Goal: Task Accomplishment & Management: Manage account settings

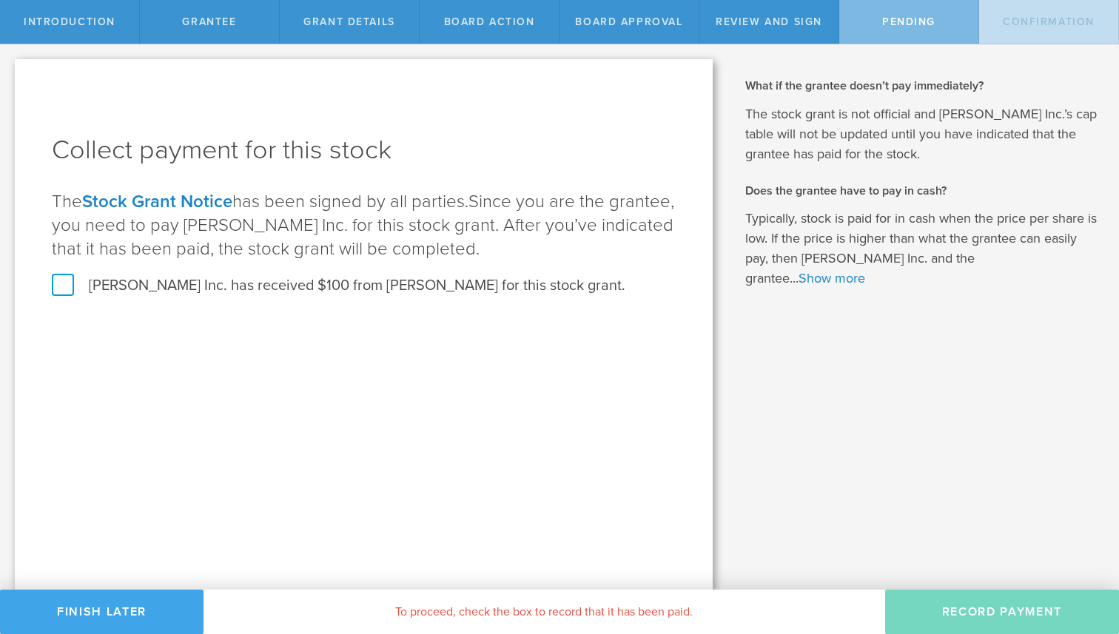
click at [90, 608] on button "Finish Later" at bounding box center [102, 612] width 204 height 44
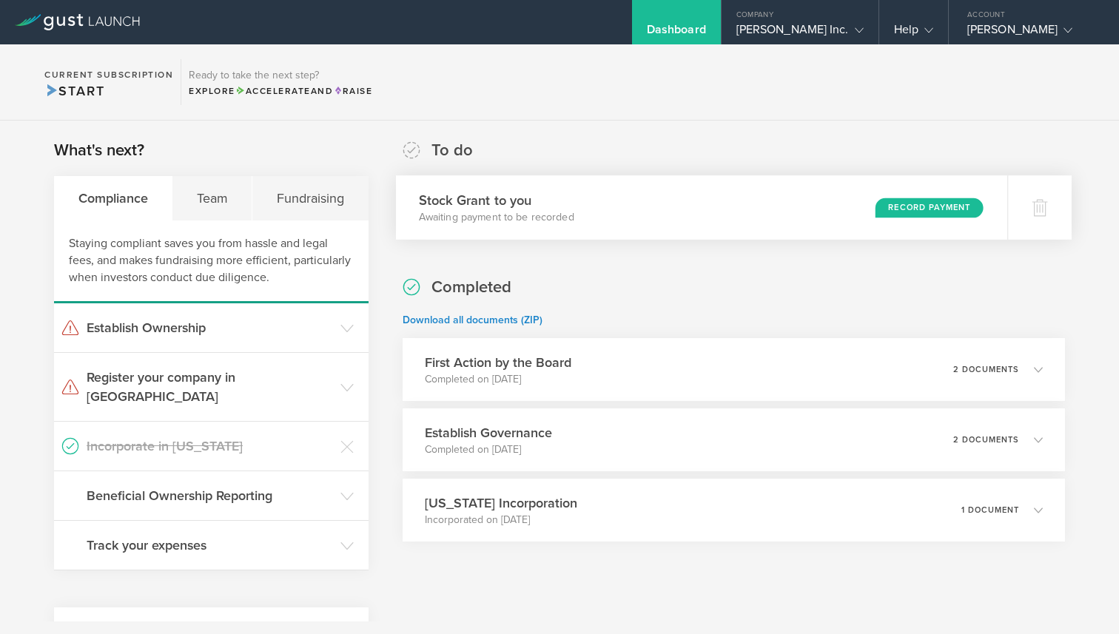
click at [934, 207] on div "Record Payment" at bounding box center [930, 208] width 108 height 20
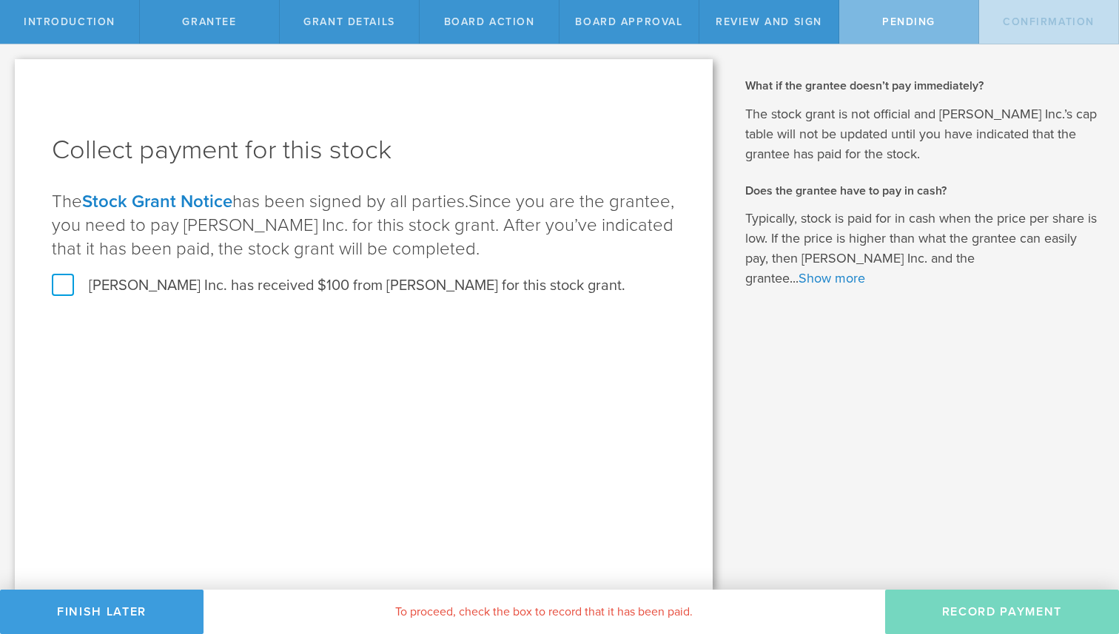
click at [270, 291] on label "Gentis Inc. has received $100 from Francis Geraci for this stock grant." at bounding box center [339, 285] width 574 height 19
click at [0, 0] on input "Gentis Inc. has received $100 from Francis Geraci for this stock grant." at bounding box center [0, 0] width 0 height 0
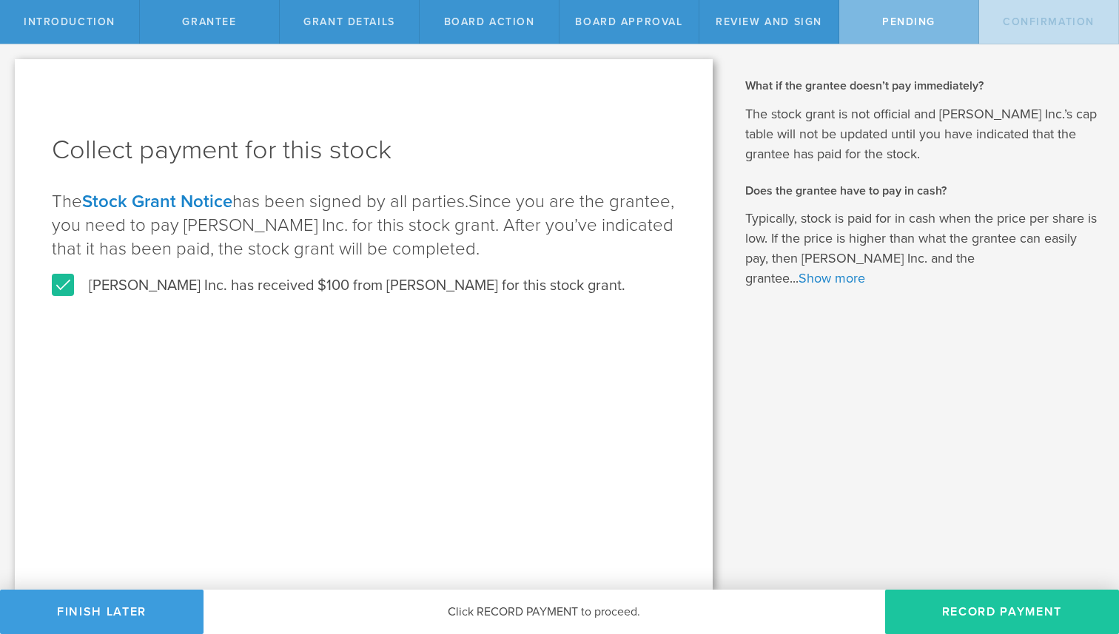
click at [1012, 605] on button "Record Payment" at bounding box center [1002, 612] width 234 height 44
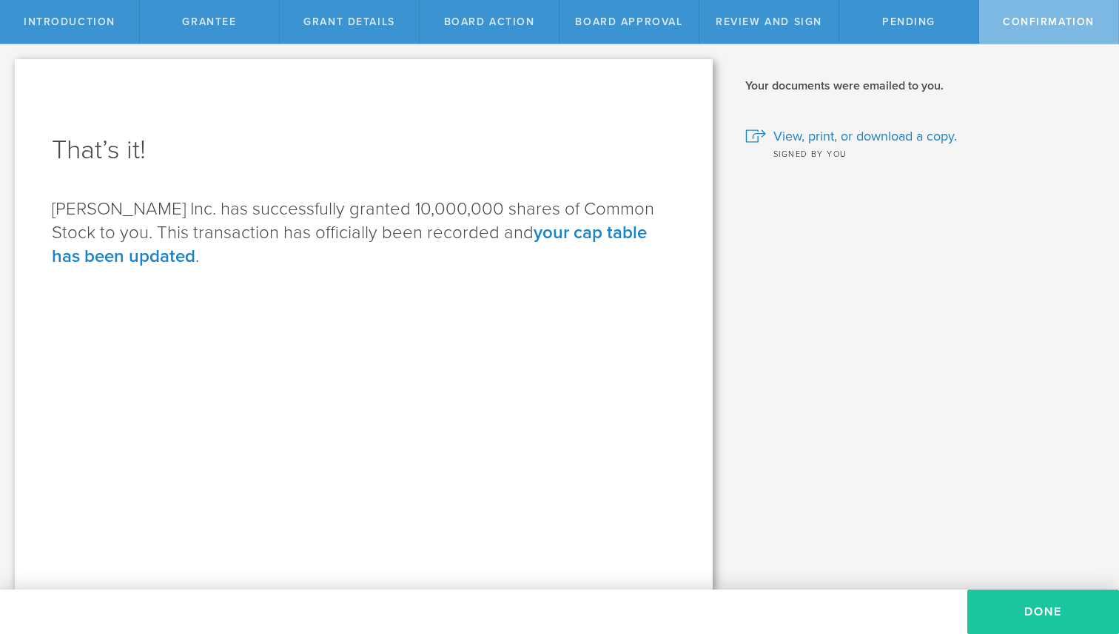
click at [1050, 608] on button "Done" at bounding box center [1043, 612] width 152 height 44
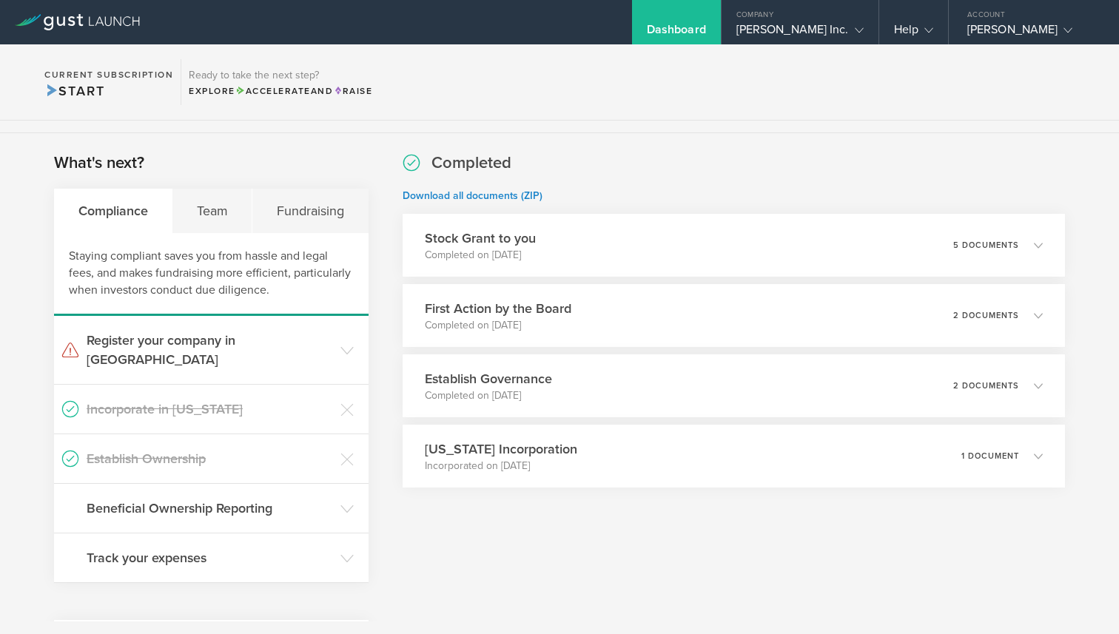
scroll to position [234, 0]
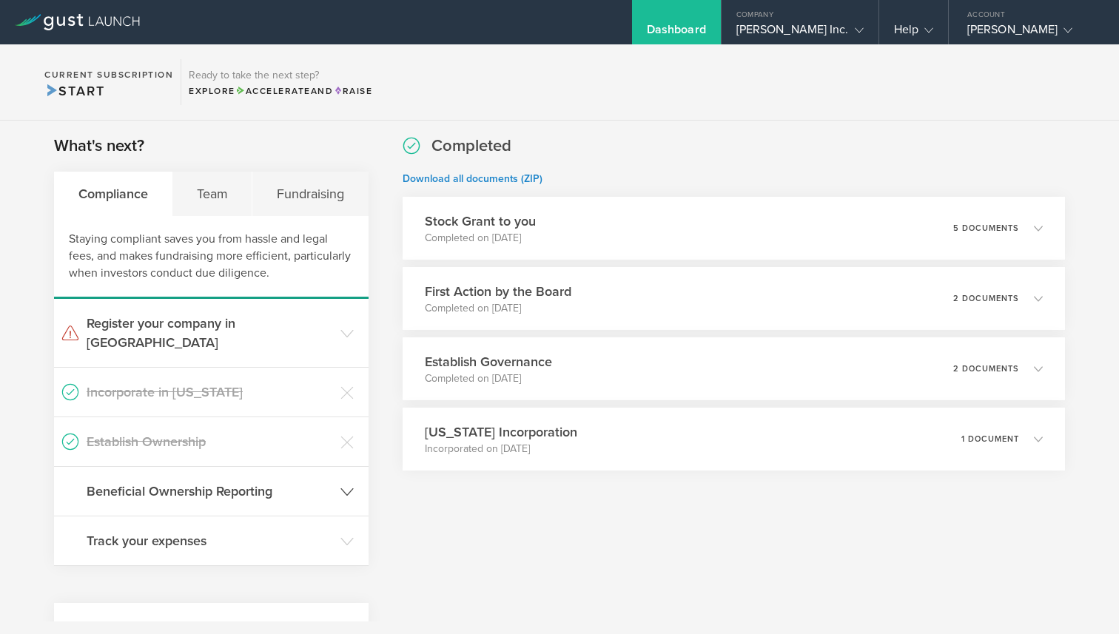
click at [305, 482] on h3 "Beneficial Ownership Reporting" at bounding box center [210, 491] width 246 height 19
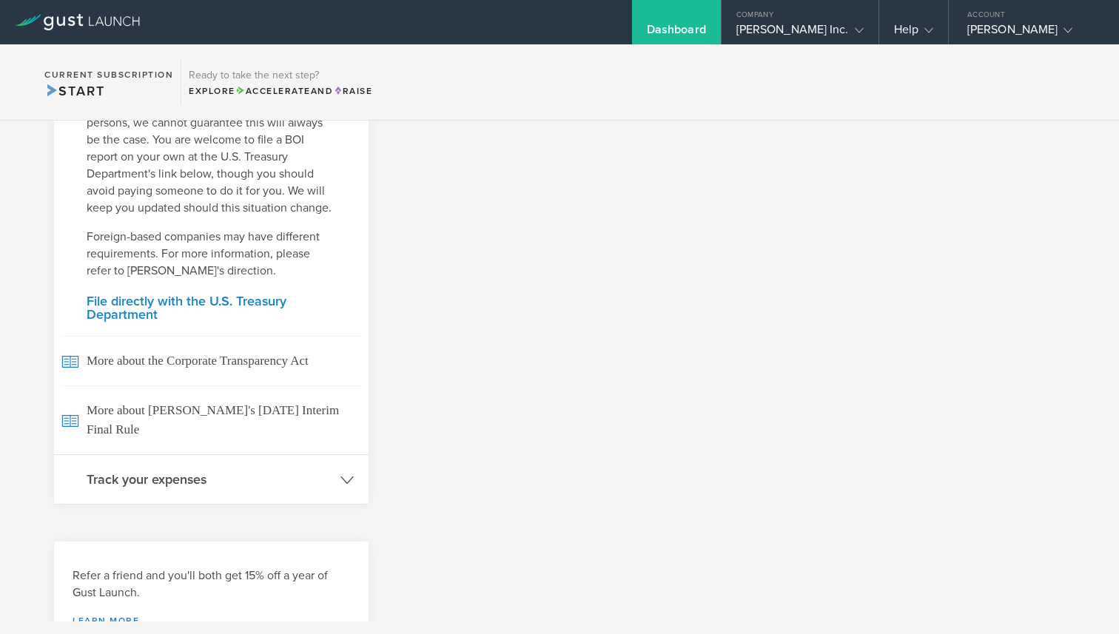
click at [296, 479] on header "Track your expenses" at bounding box center [211, 479] width 315 height 49
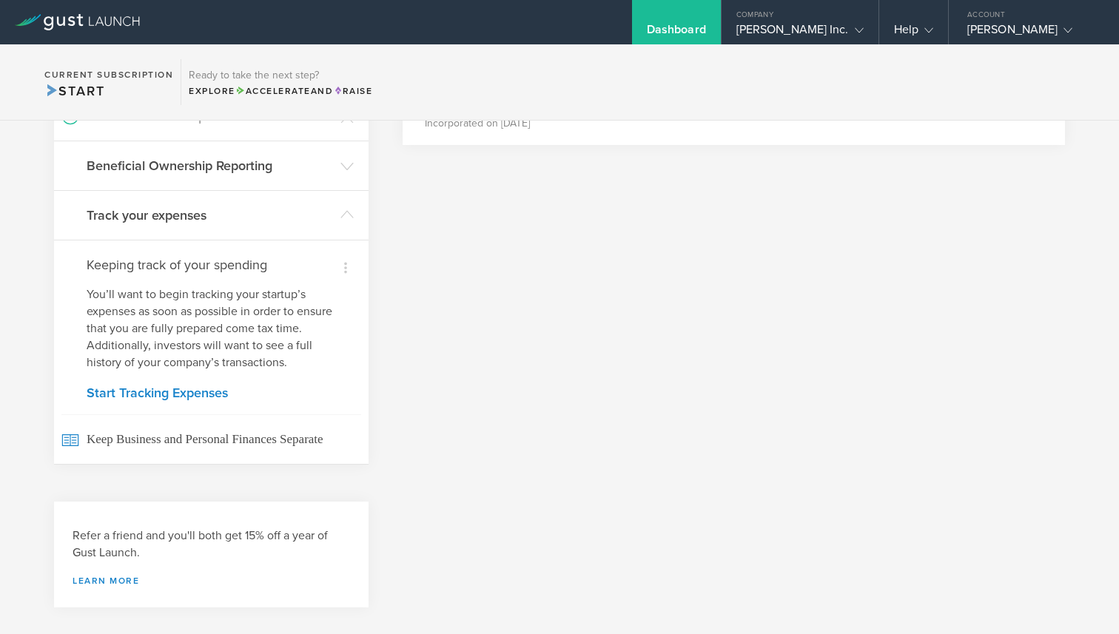
click at [668, 500] on div "Completed Download all documents (ZIP) Stock Grant to you Completed on Aug 16, …" at bounding box center [734, 215] width 662 height 813
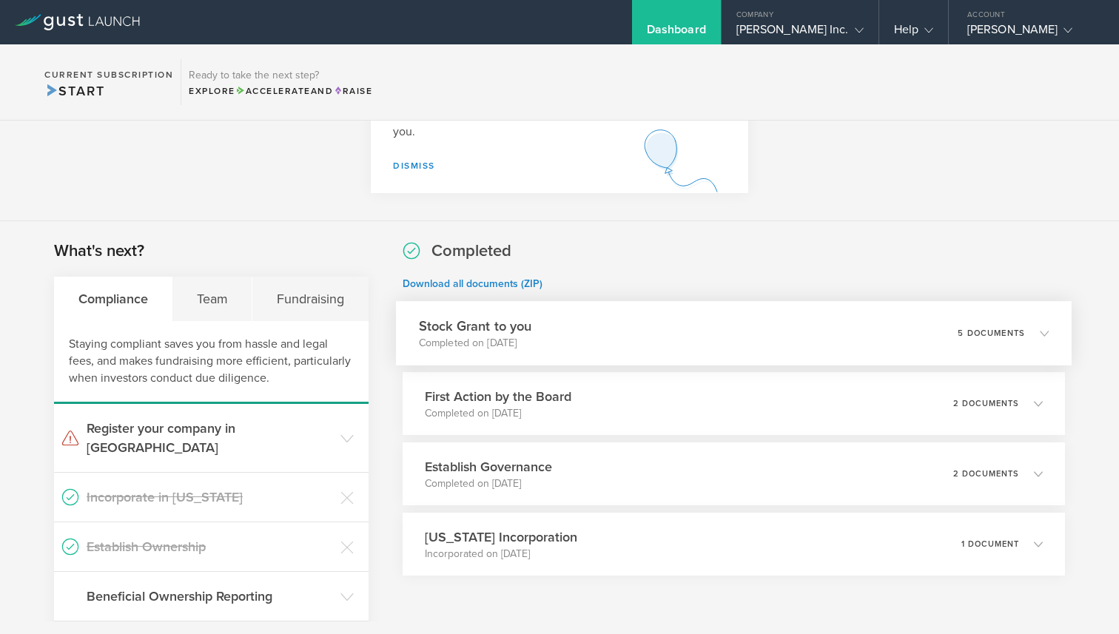
scroll to position [0, 0]
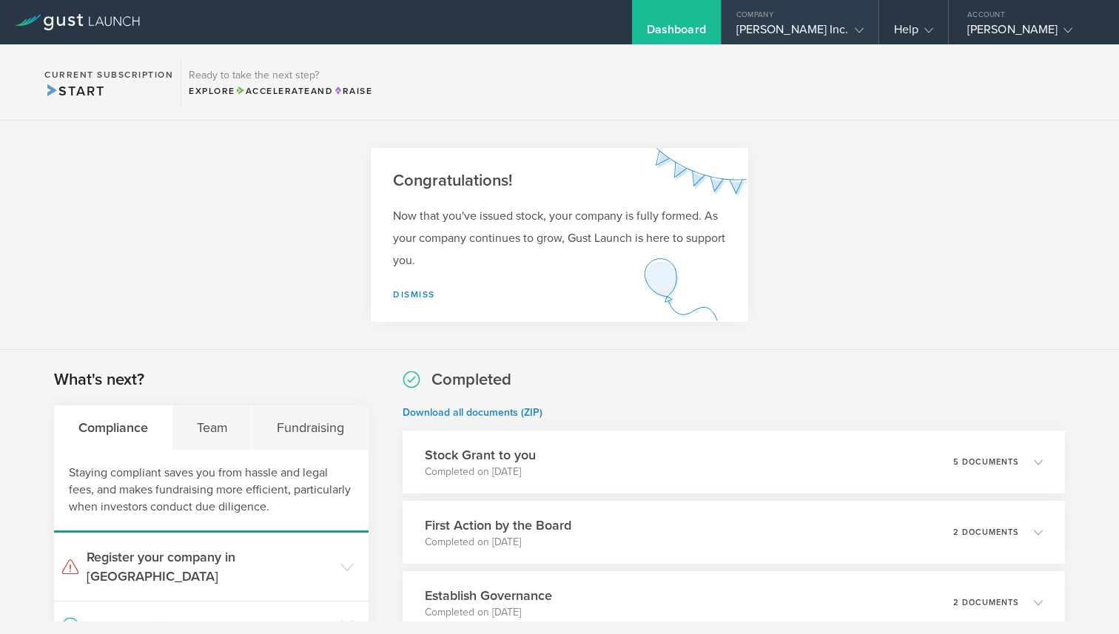
click at [838, 38] on div "[PERSON_NAME] Inc." at bounding box center [800, 33] width 127 height 22
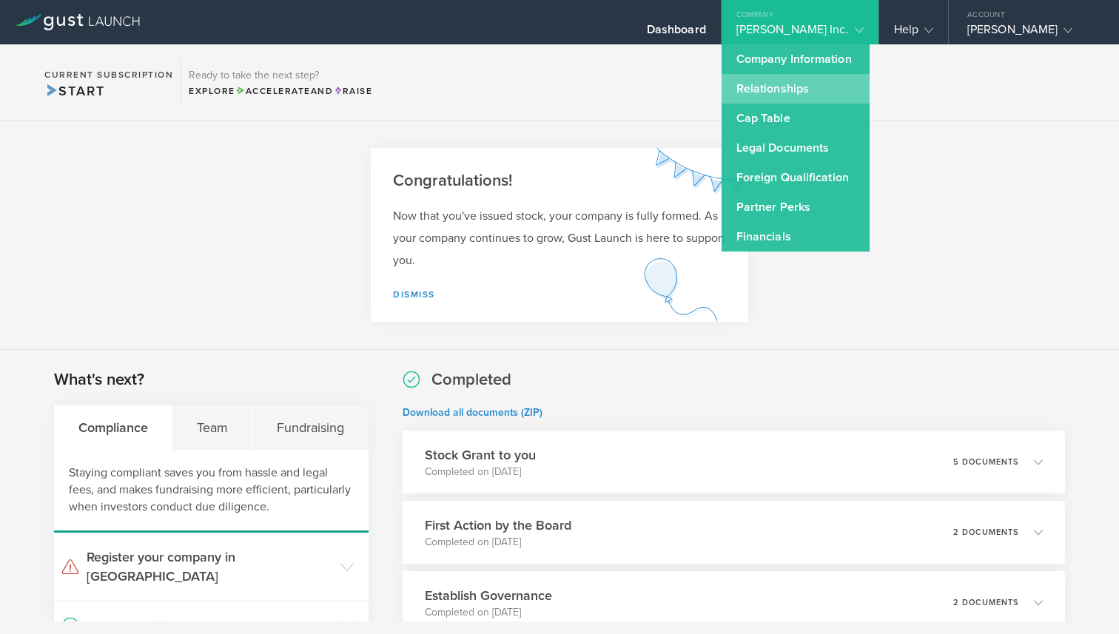
click at [860, 84] on link "Relationships" at bounding box center [796, 89] width 148 height 30
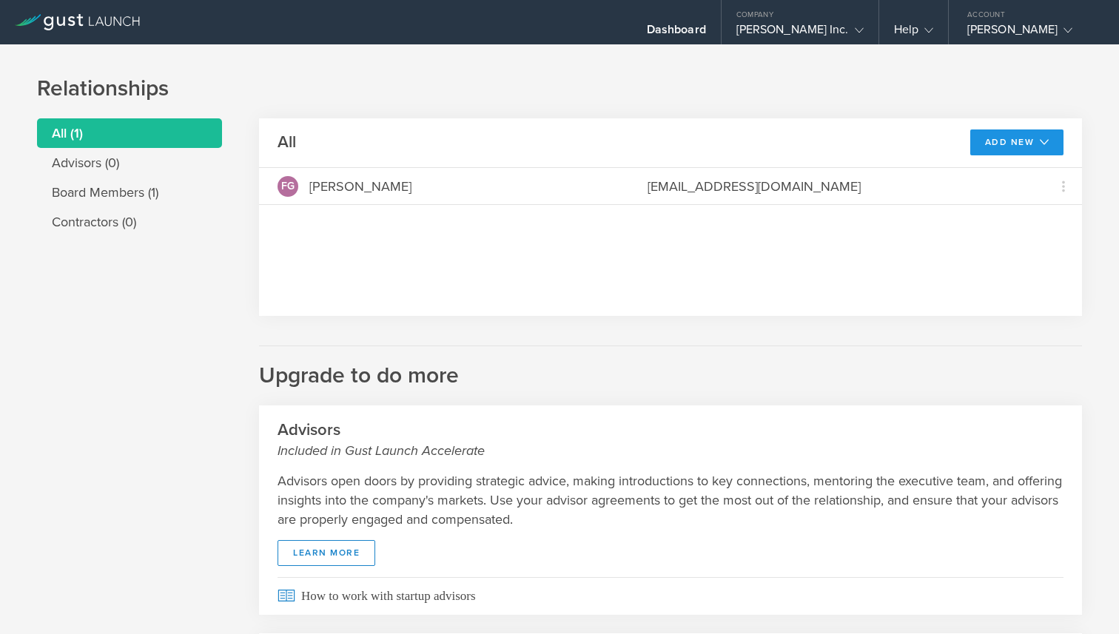
click at [1013, 141] on button "Add New" at bounding box center [1017, 143] width 94 height 26
click at [1014, 176] on li "Modify board" at bounding box center [1015, 175] width 86 height 29
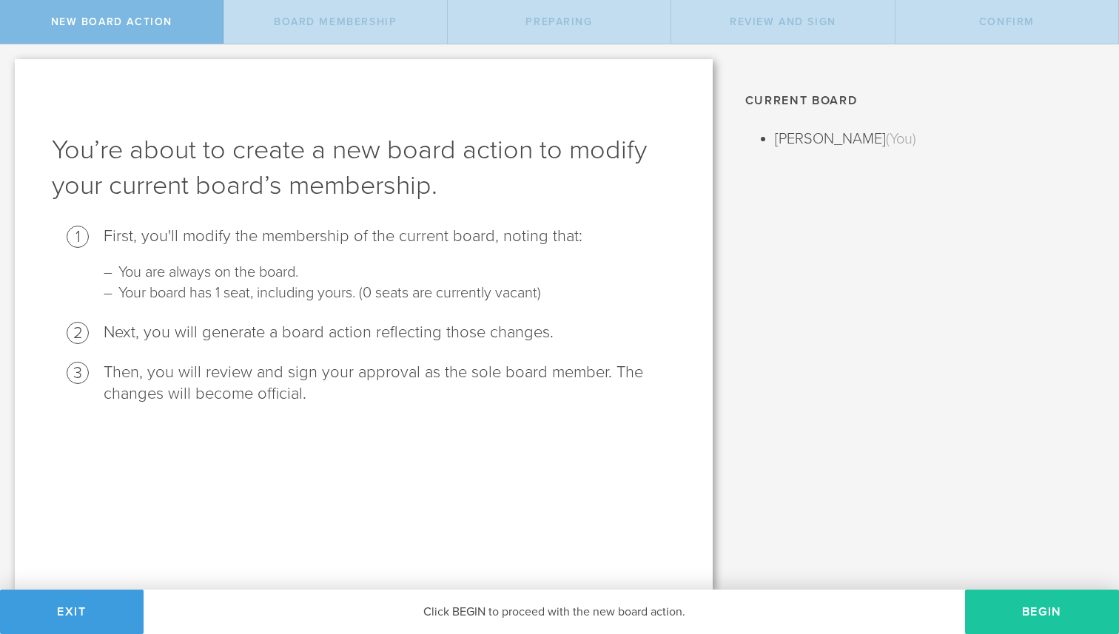
click at [1060, 605] on button "Begin" at bounding box center [1042, 612] width 154 height 44
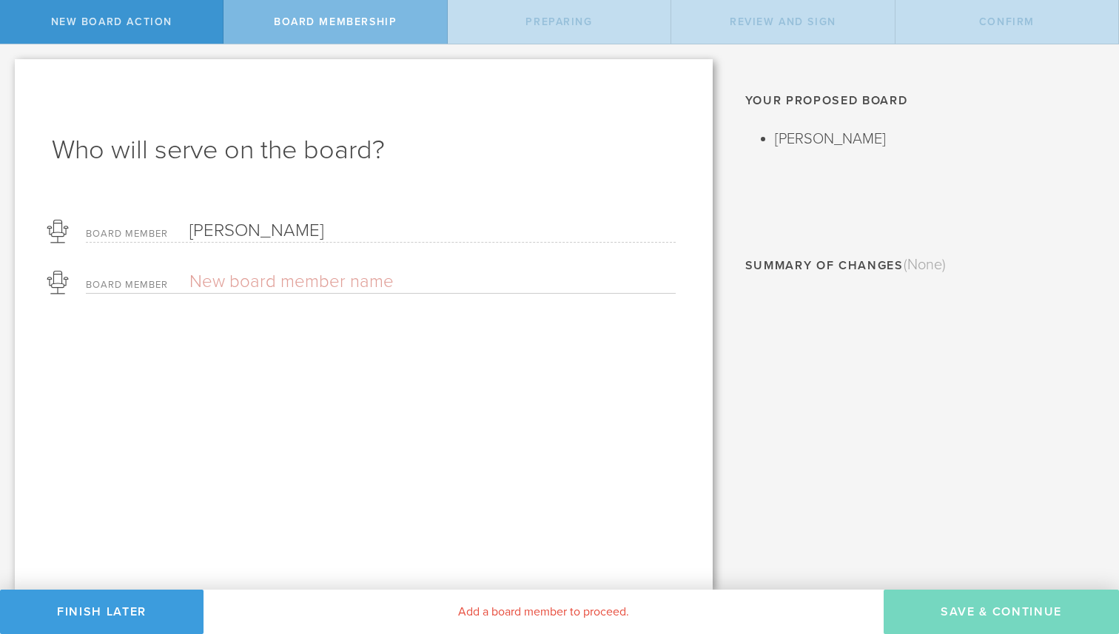
click at [339, 282] on input "text" at bounding box center [380, 282] width 383 height 22
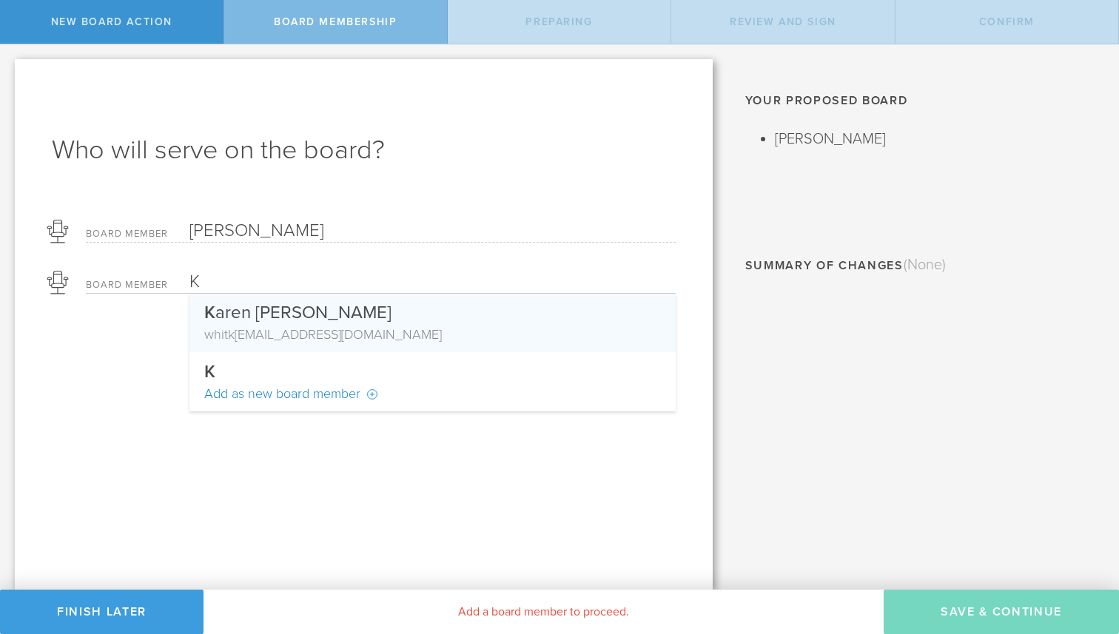
type input "K"
click at [332, 306] on div "K aren [PERSON_NAME]" at bounding box center [432, 309] width 457 height 31
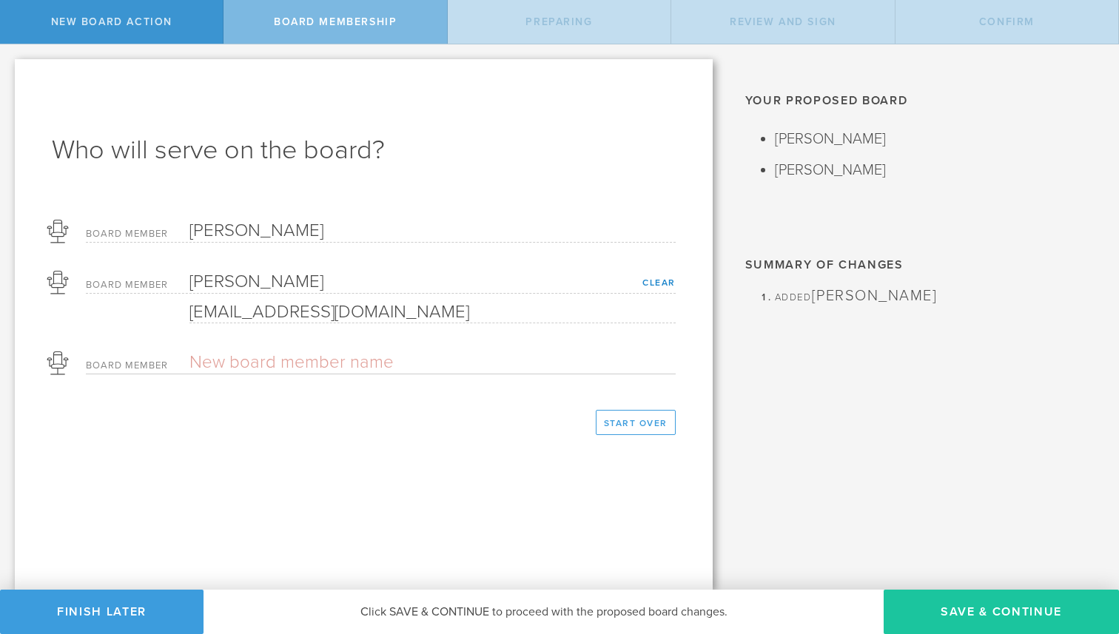
click at [1016, 613] on button "Save & Continue" at bounding box center [1001, 612] width 235 height 44
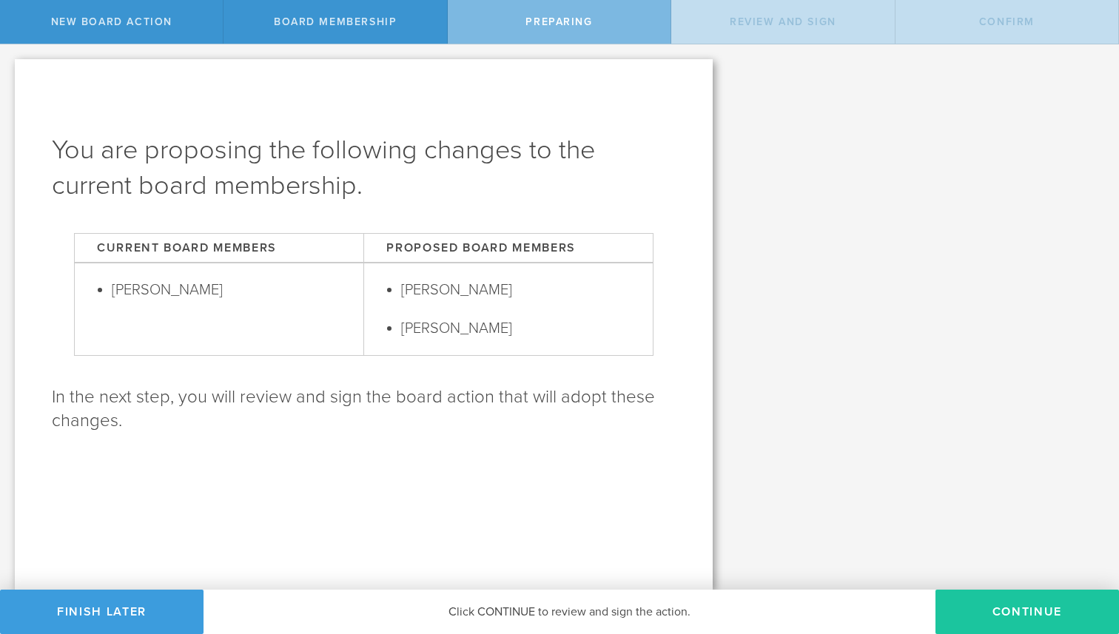
click at [1027, 613] on button "Continue" at bounding box center [1028, 612] width 184 height 44
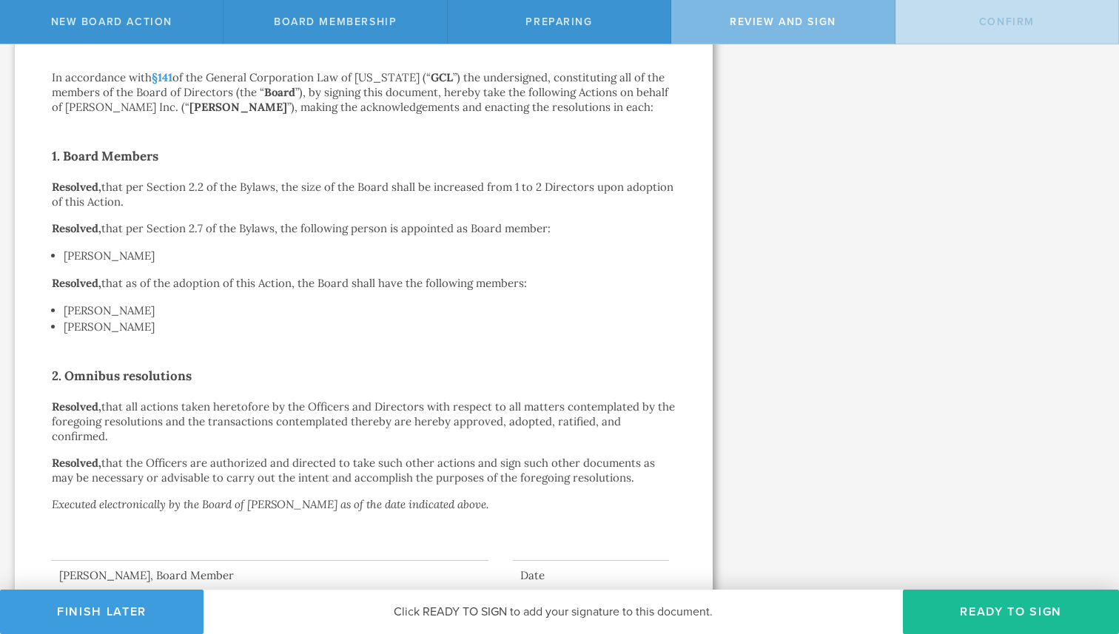
scroll to position [229, 0]
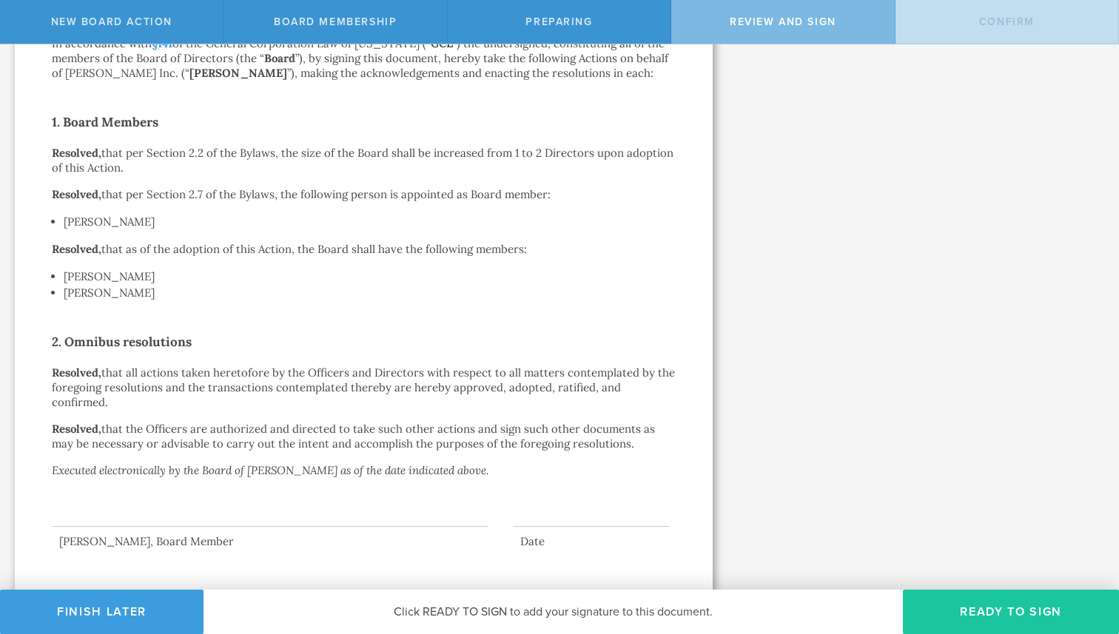
click at [1011, 602] on button "Ready to Sign" at bounding box center [1011, 612] width 216 height 44
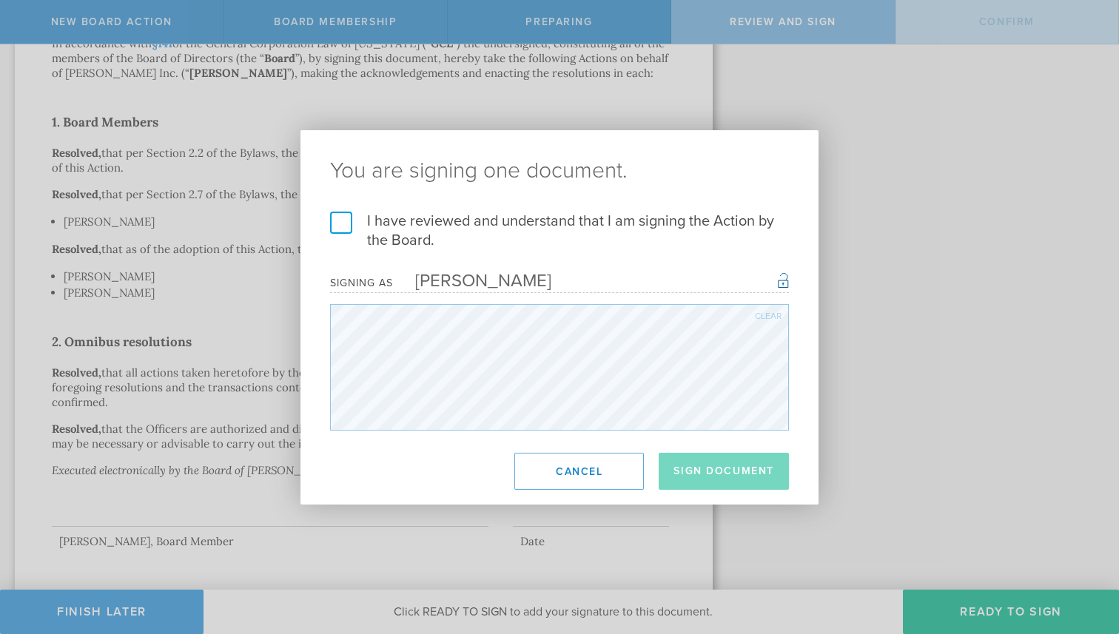
click at [340, 226] on label "I have reviewed and understand that I am signing the Action by the Board." at bounding box center [559, 231] width 459 height 38
click at [0, 0] on input "I have reviewed and understand that I am signing the Action by the Board." at bounding box center [0, 0] width 0 height 0
click at [731, 478] on button "Sign Document" at bounding box center [724, 471] width 130 height 37
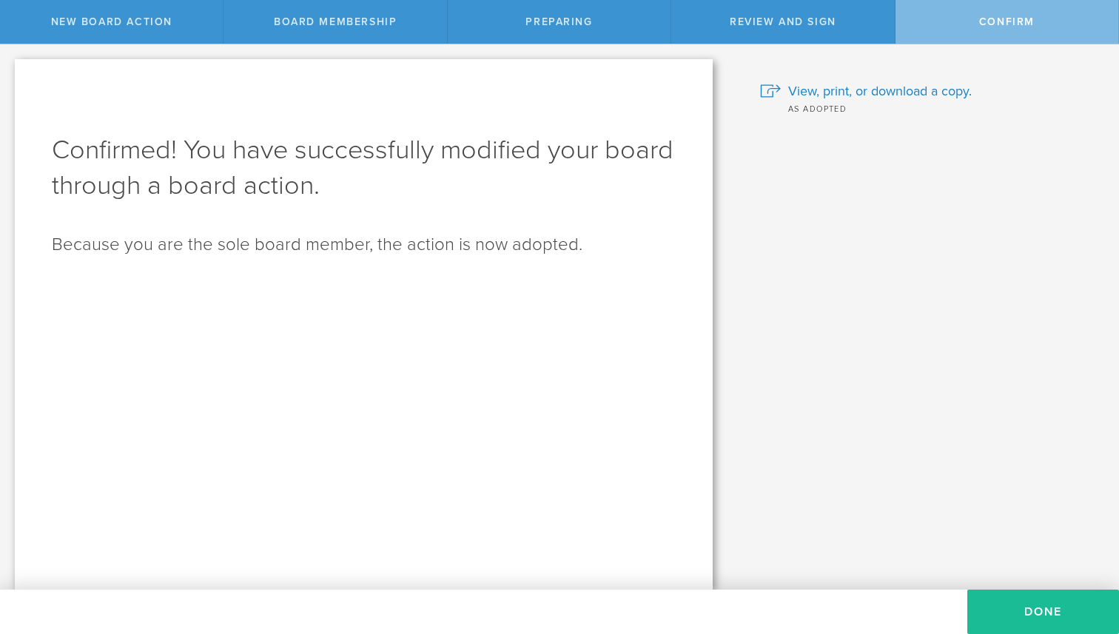
scroll to position [0, 0]
click at [1047, 603] on button "Done" at bounding box center [1043, 612] width 152 height 44
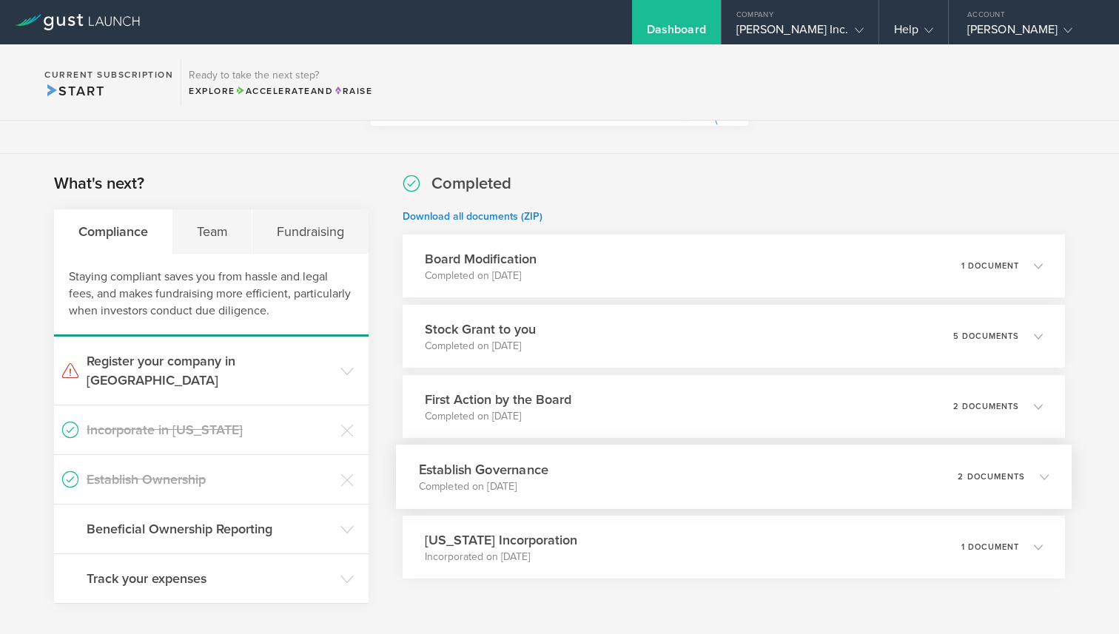
scroll to position [147, 0]
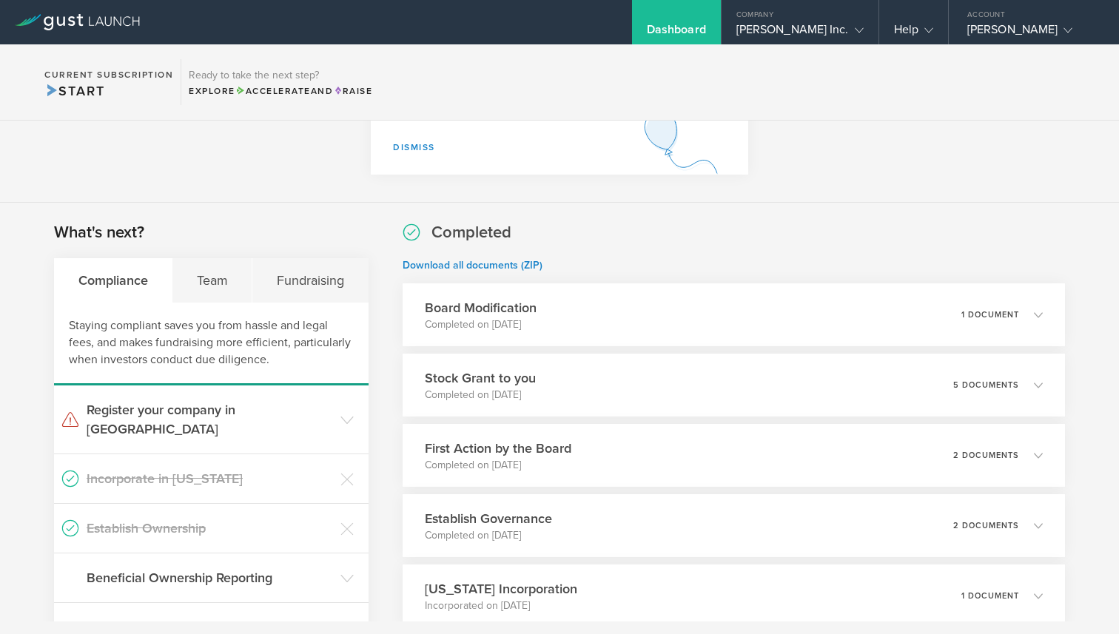
click at [588, 209] on div "What's next? Compliance Team Fundraising Staying compliant saves you from hassl…" at bounding box center [559, 516] width 1119 height 626
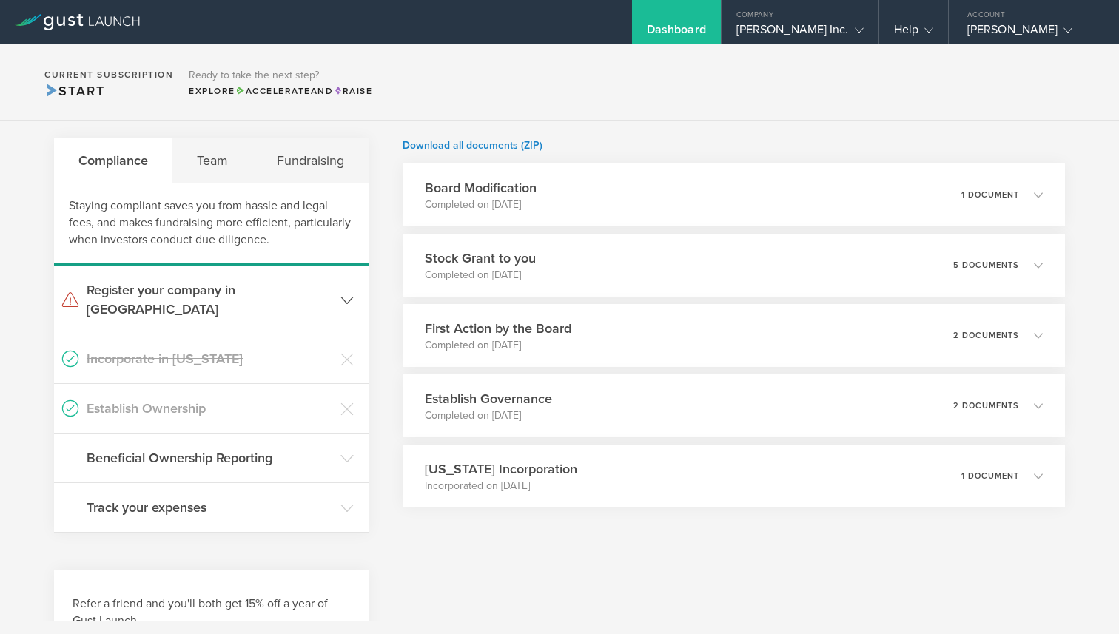
scroll to position [269, 0]
